Goal: Information Seeking & Learning: Check status

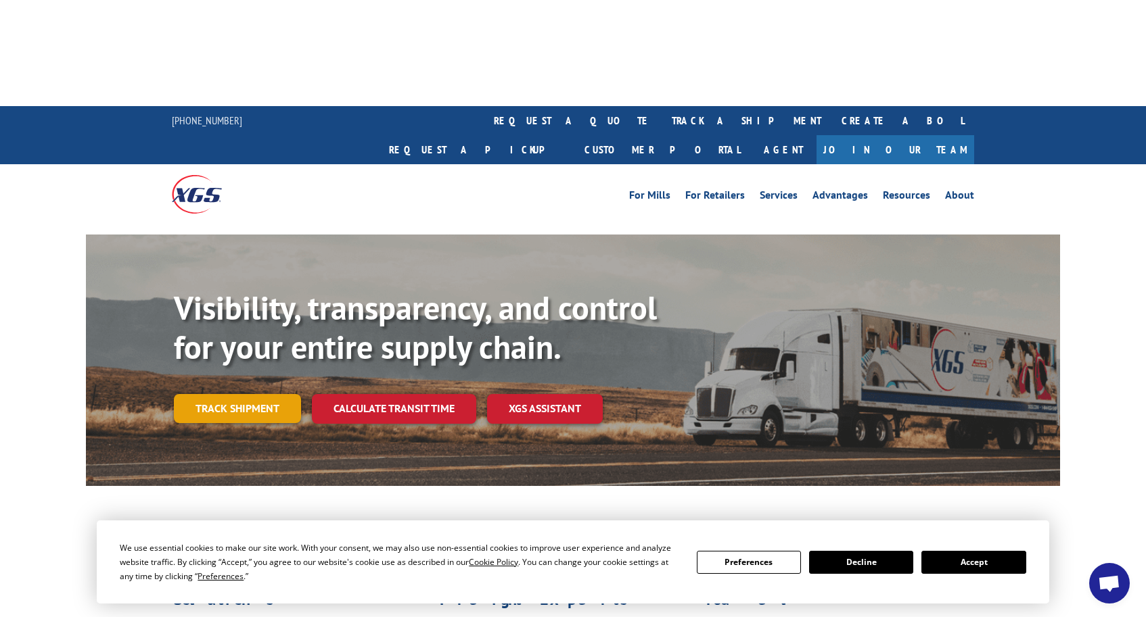
click at [268, 394] on link "Track shipment" at bounding box center [237, 408] width 127 height 28
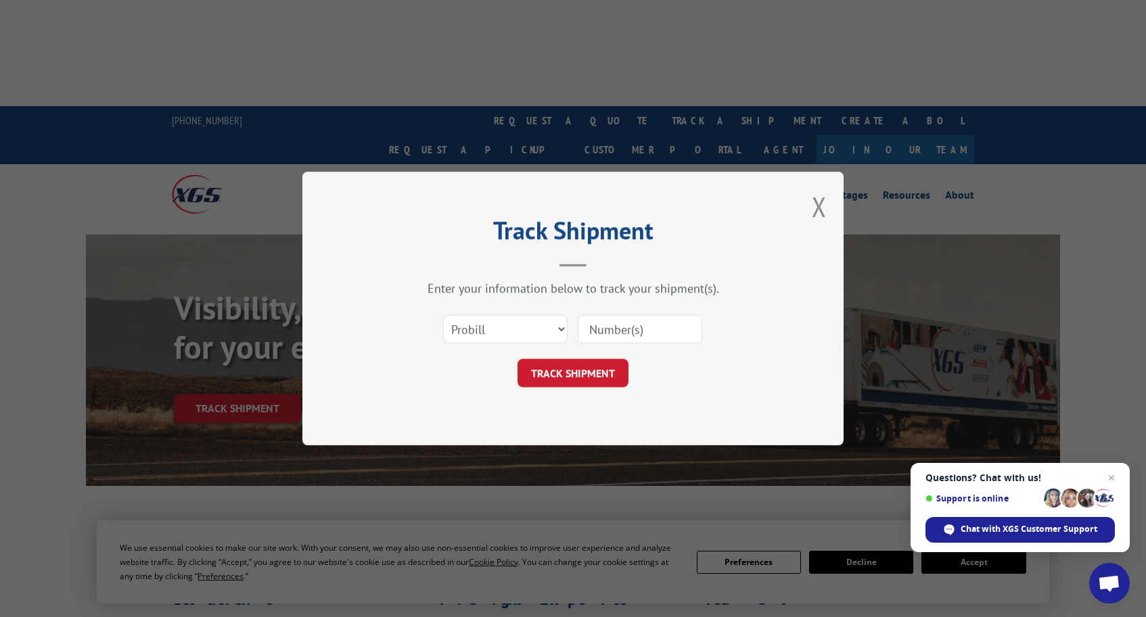
click at [621, 330] on input at bounding box center [640, 329] width 124 height 28
click at [617, 324] on input "17402199" at bounding box center [640, 329] width 124 height 28
type input "17402199"
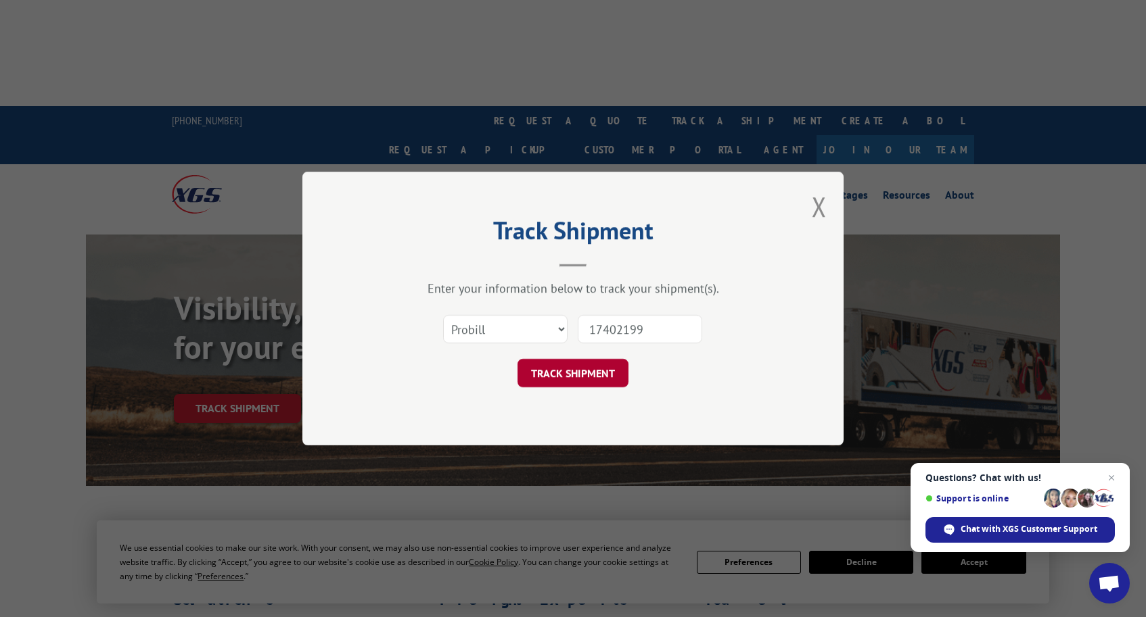
click at [597, 370] on button "TRACK SHIPMENT" at bounding box center [572, 373] width 111 height 28
